Goal: Navigation & Orientation: Find specific page/section

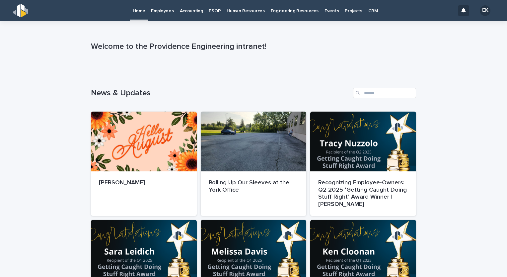
click at [167, 10] on p "Employees" at bounding box center [162, 7] width 23 height 14
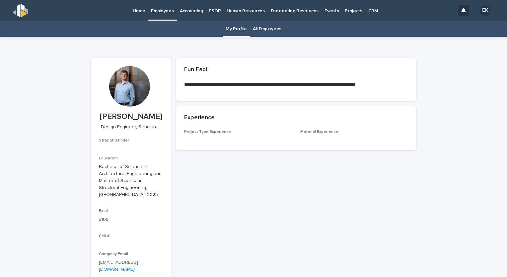
click at [263, 30] on link "All Employees" at bounding box center [267, 29] width 29 height 16
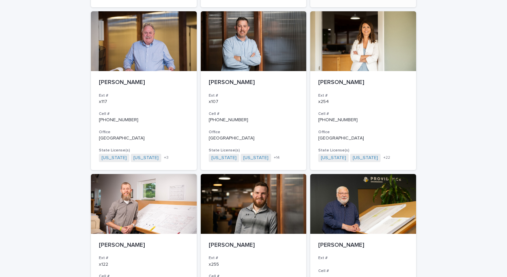
scroll to position [365, 0]
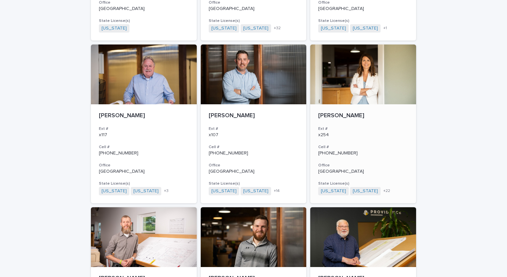
click at [369, 117] on p "[PERSON_NAME]" at bounding box center [363, 115] width 90 height 7
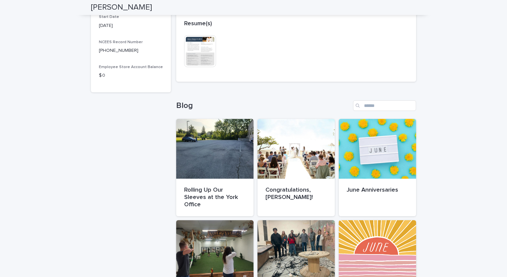
scroll to position [365, 0]
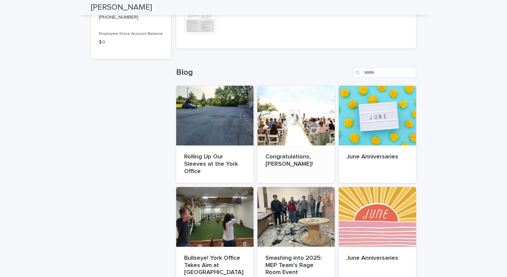
click at [303, 134] on div at bounding box center [295, 116] width 77 height 60
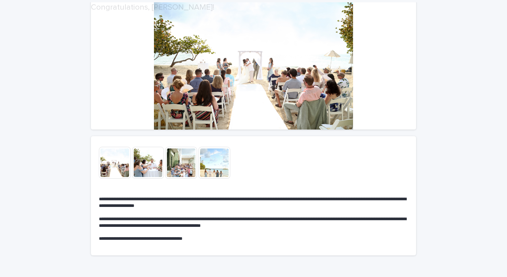
scroll to position [66, 0]
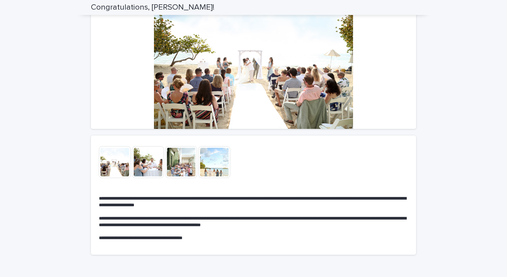
click at [109, 156] on img at bounding box center [115, 162] width 32 height 32
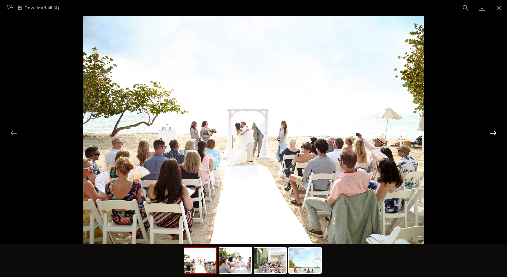
click at [496, 130] on button "Next slide" at bounding box center [493, 132] width 14 height 13
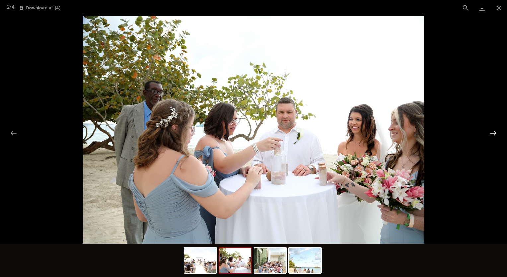
click at [495, 130] on button "Next slide" at bounding box center [493, 132] width 14 height 13
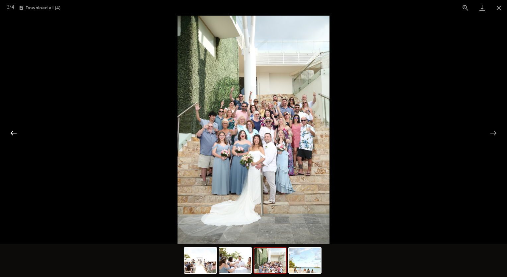
click at [13, 130] on button "Previous slide" at bounding box center [14, 132] width 14 height 13
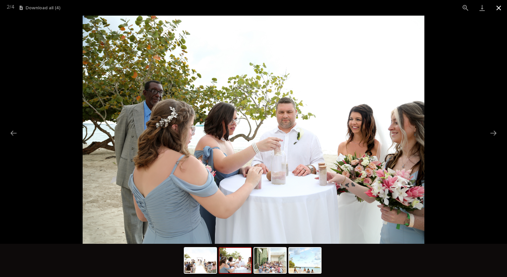
click at [498, 8] on button "Close gallery" at bounding box center [498, 8] width 17 height 16
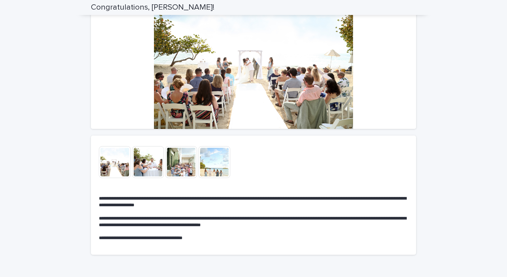
click at [207, 169] on img at bounding box center [214, 162] width 32 height 32
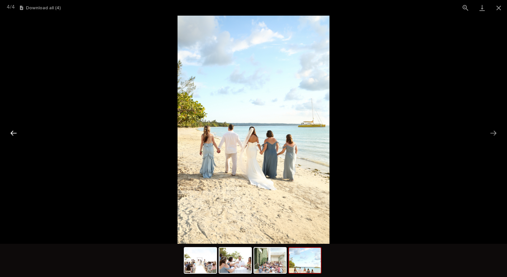
click at [8, 133] on button "Previous slide" at bounding box center [14, 132] width 14 height 13
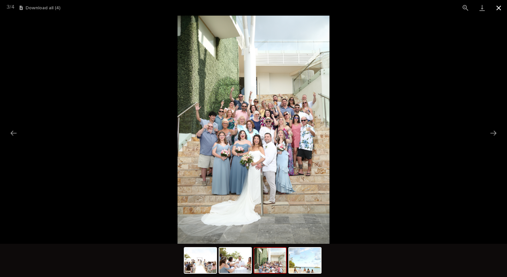
click at [496, 6] on button "Close gallery" at bounding box center [498, 8] width 17 height 16
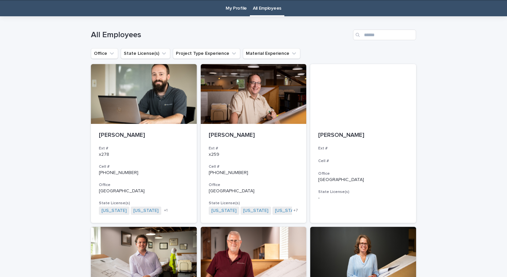
scroll to position [21, 0]
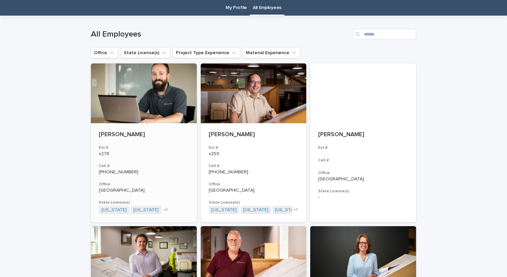
click at [130, 106] on div at bounding box center [144, 93] width 106 height 60
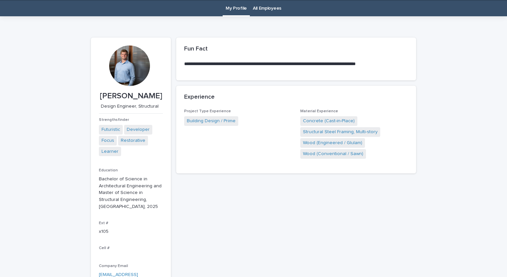
scroll to position [21, 0]
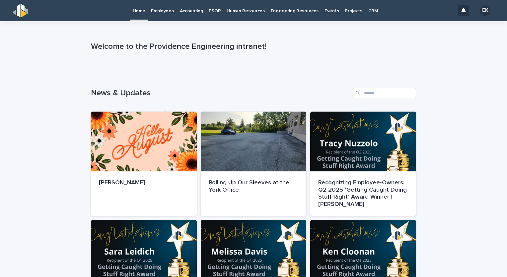
click at [162, 14] on link "Employees" at bounding box center [162, 10] width 29 height 21
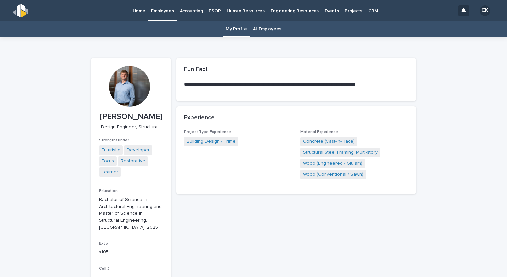
click at [142, 8] on p "Home" at bounding box center [139, 7] width 13 height 14
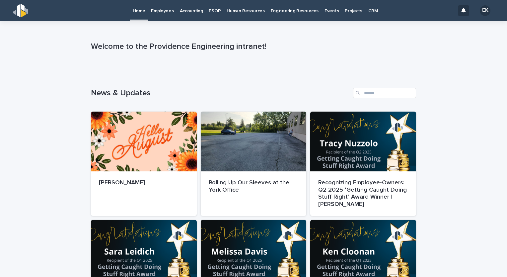
scroll to position [133, 0]
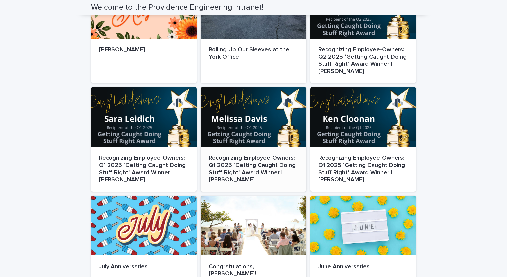
click at [243, 119] on div at bounding box center [254, 117] width 106 height 60
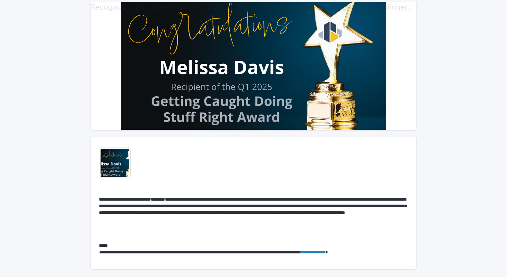
scroll to position [66, 0]
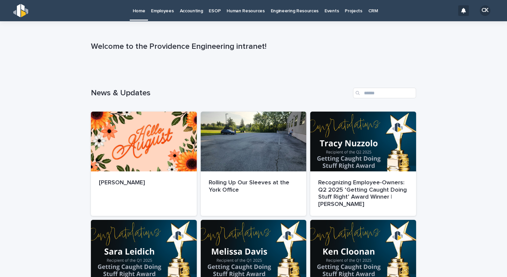
click at [161, 10] on p "Employees" at bounding box center [162, 7] width 23 height 14
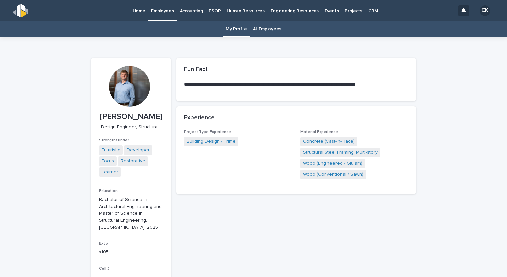
click at [264, 31] on link "All Employees" at bounding box center [267, 29] width 29 height 16
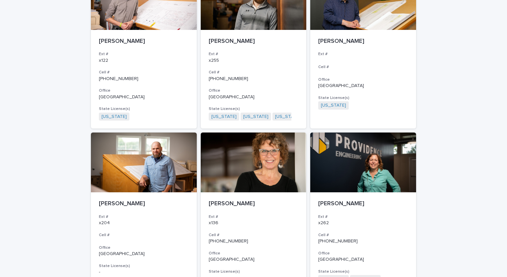
scroll to position [664, 0]
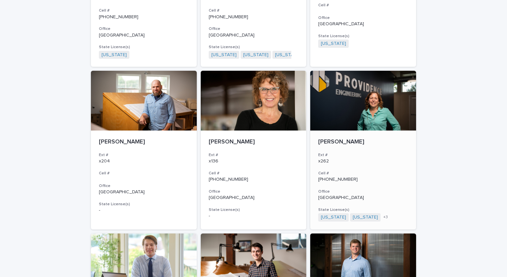
click at [336, 132] on div "[PERSON_NAME] Ext # x262 Cell # [PHONE_NUMBER] Office Lancaster State License(s…" at bounding box center [363, 179] width 106 height 99
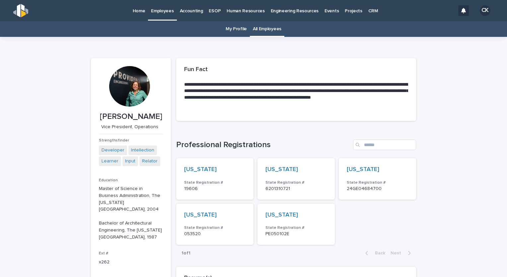
click at [136, 14] on p "Home" at bounding box center [139, 7] width 13 height 14
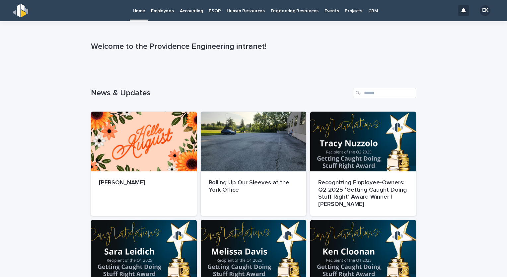
click at [141, 16] on link "Home" at bounding box center [139, 10] width 19 height 20
